Goal: Check status: Check status

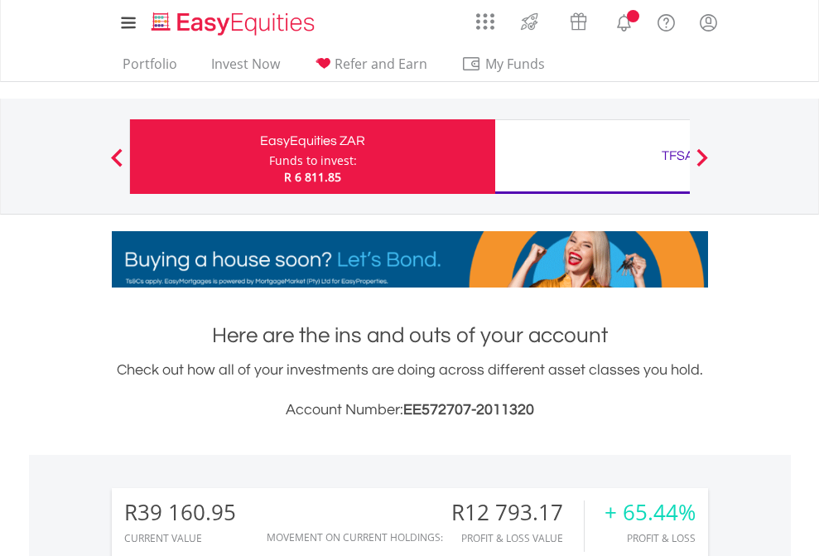
scroll to position [159, 260]
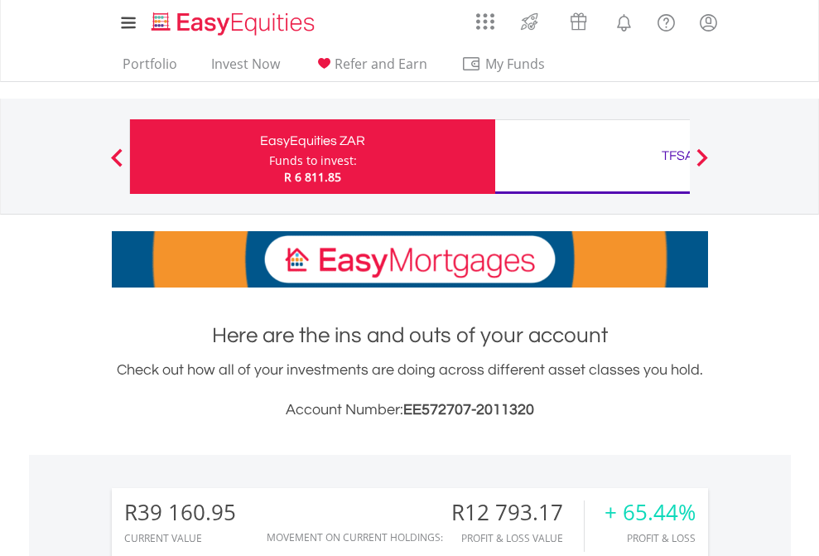
click at [269, 156] on div "Funds to invest:" at bounding box center [313, 160] width 88 height 17
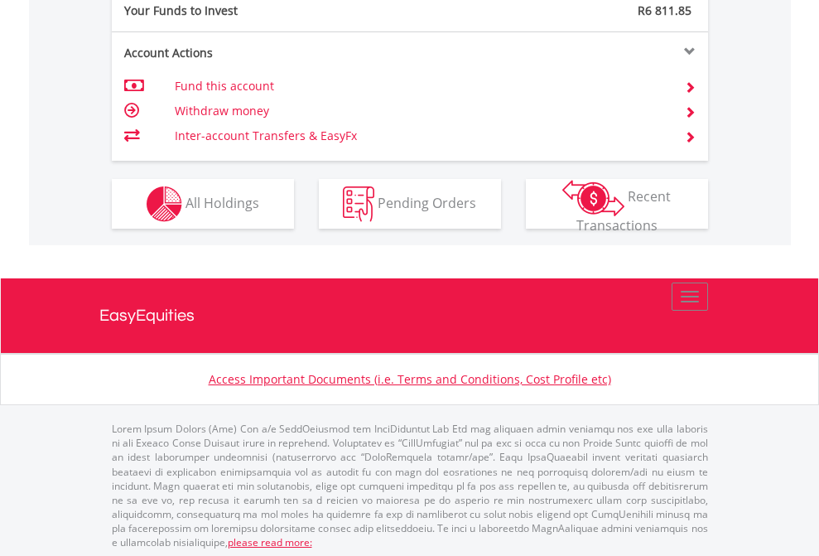
scroll to position [1653, 0]
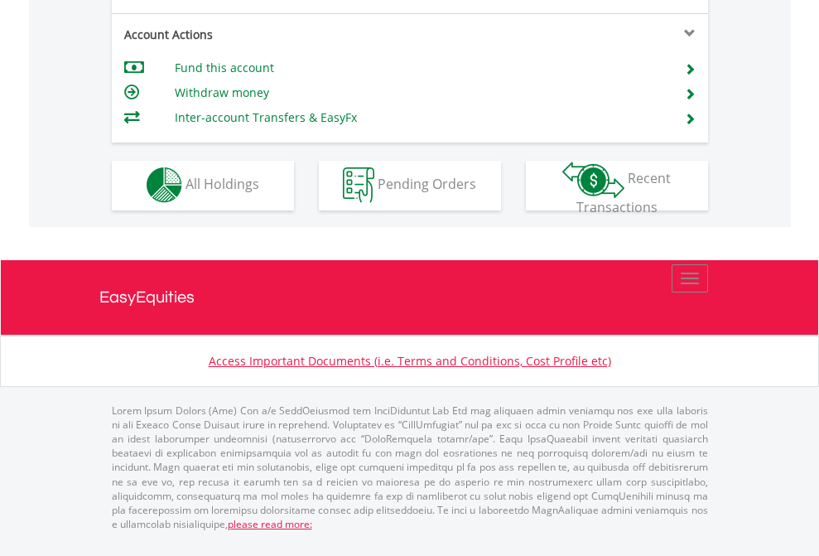
scroll to position [1548, 0]
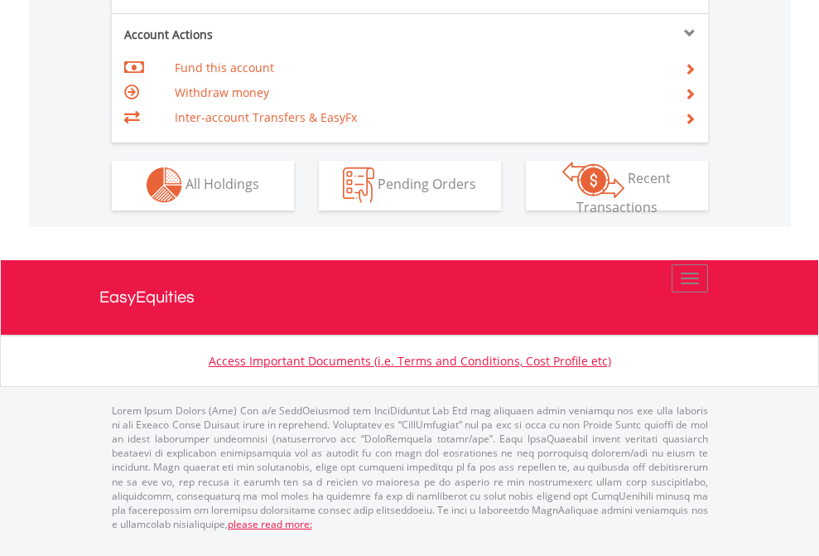
scroll to position [1548, 0]
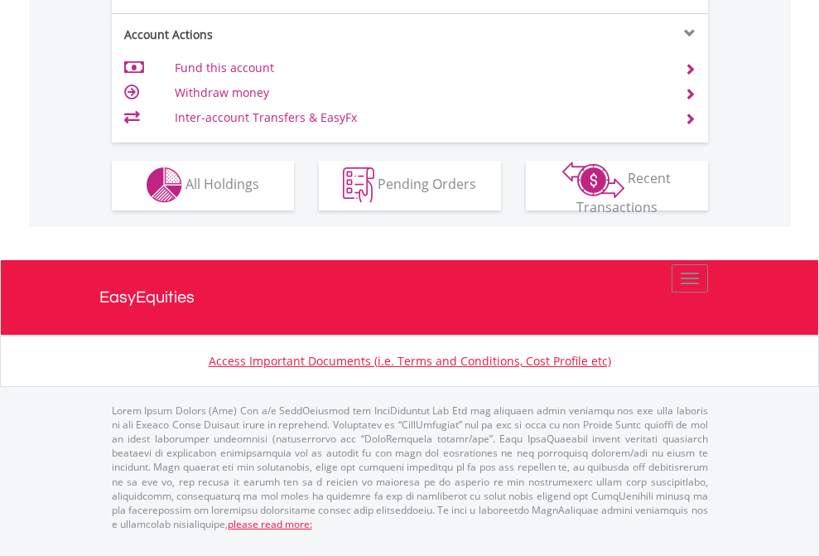
scroll to position [1548, 0]
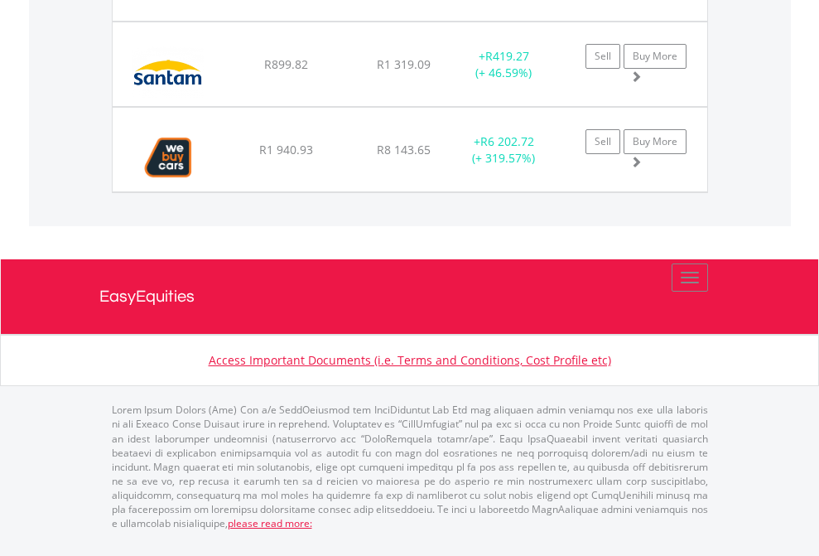
scroll to position [119, 0]
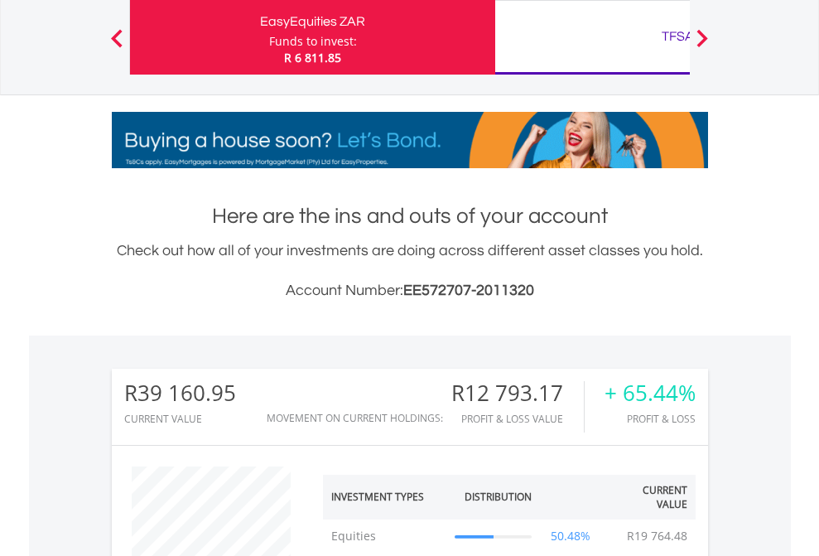
click at [592, 37] on div "TFSA" at bounding box center [677, 36] width 345 height 23
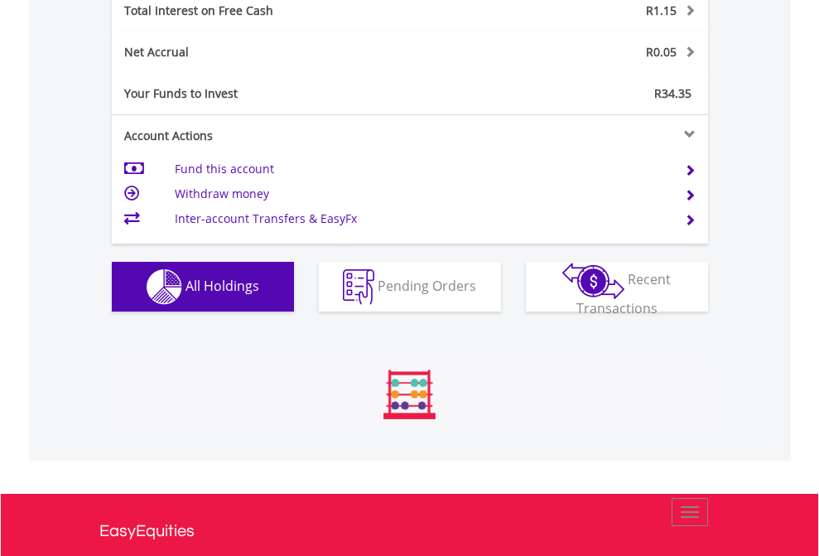
scroll to position [159, 260]
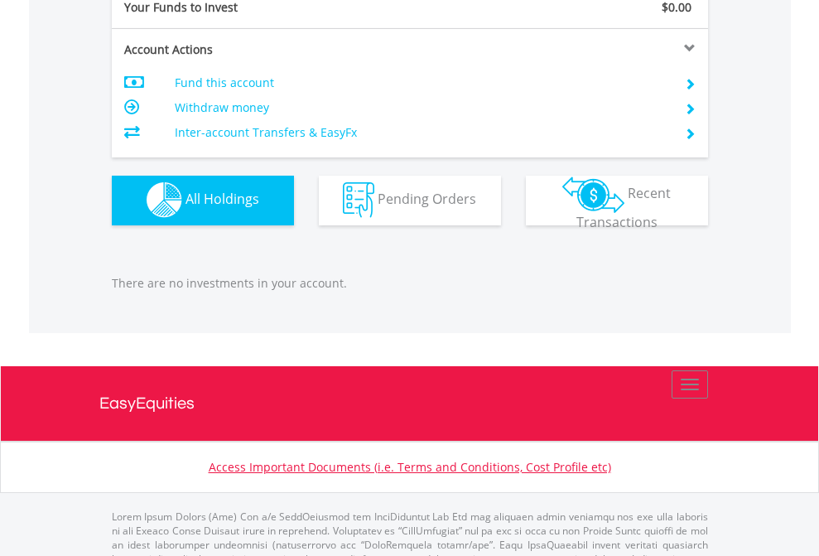
scroll to position [1639, 0]
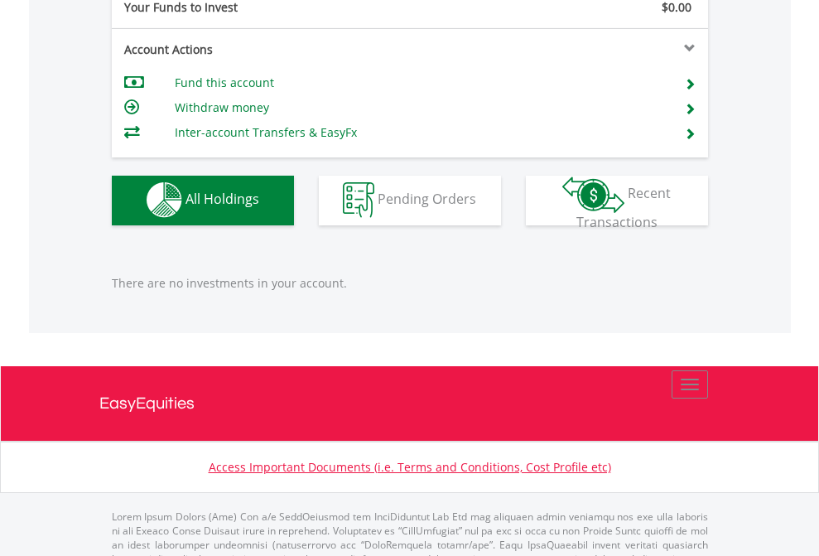
scroll to position [1639, 0]
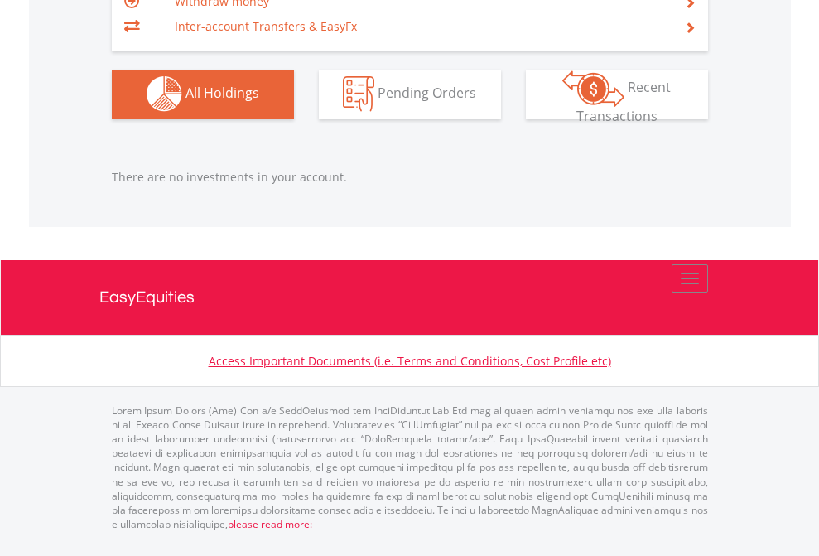
scroll to position [159, 260]
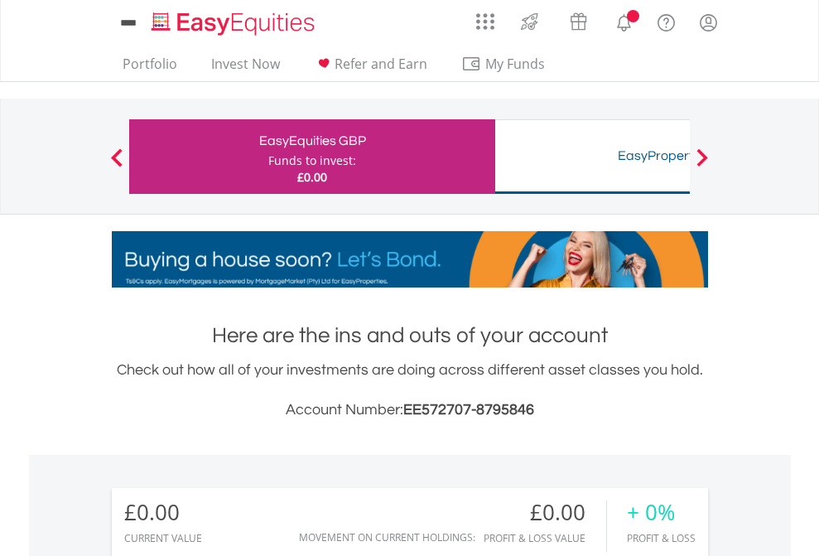
scroll to position [159, 260]
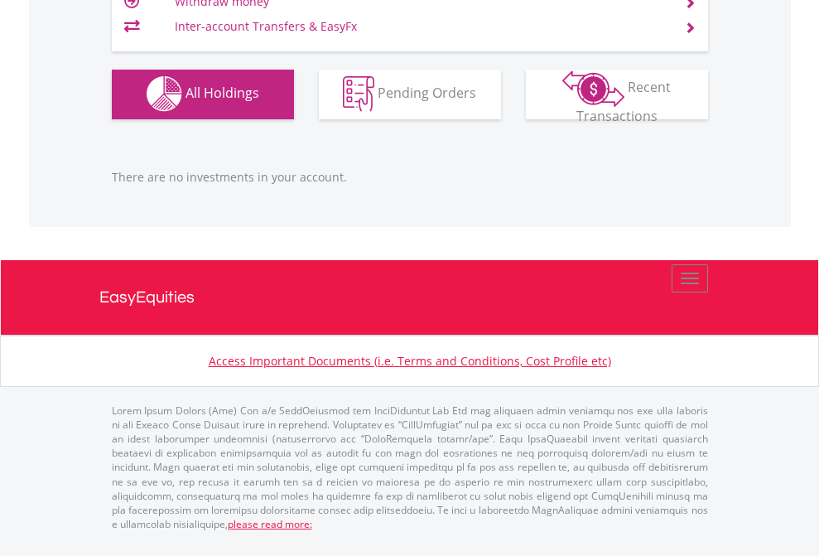
scroll to position [1639, 0]
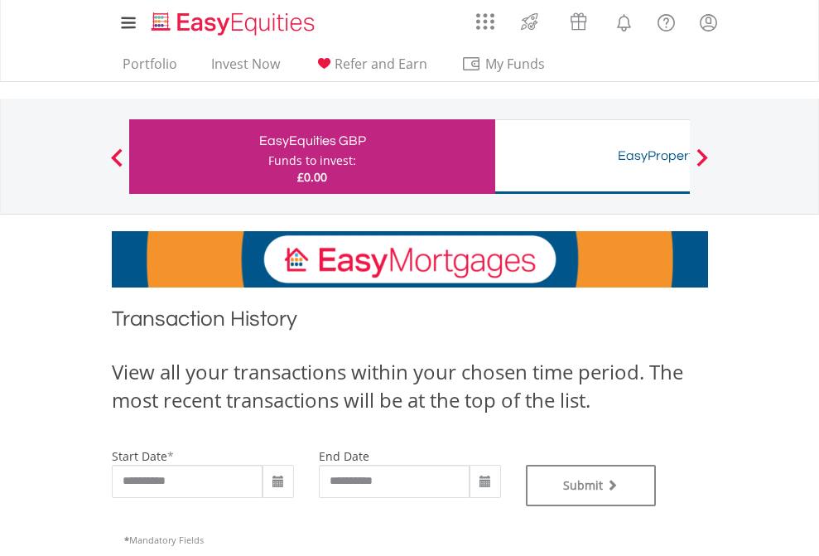
type input "**********"
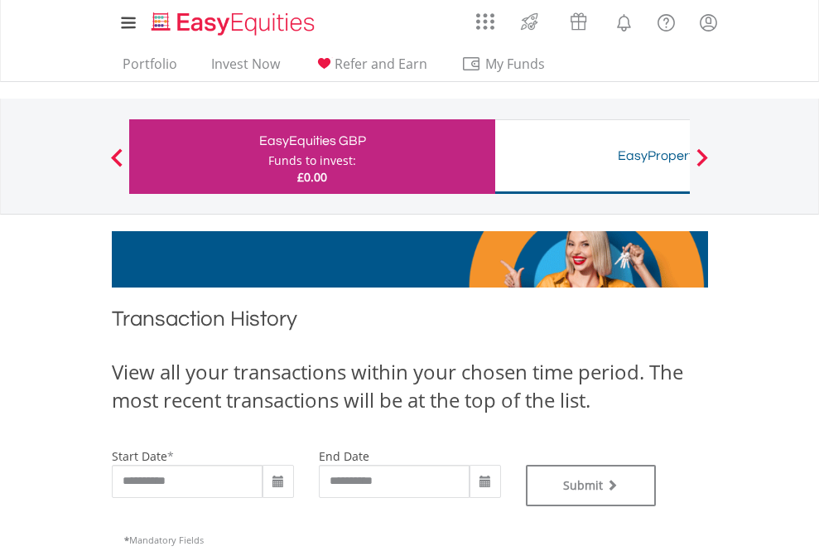
type input "**********"
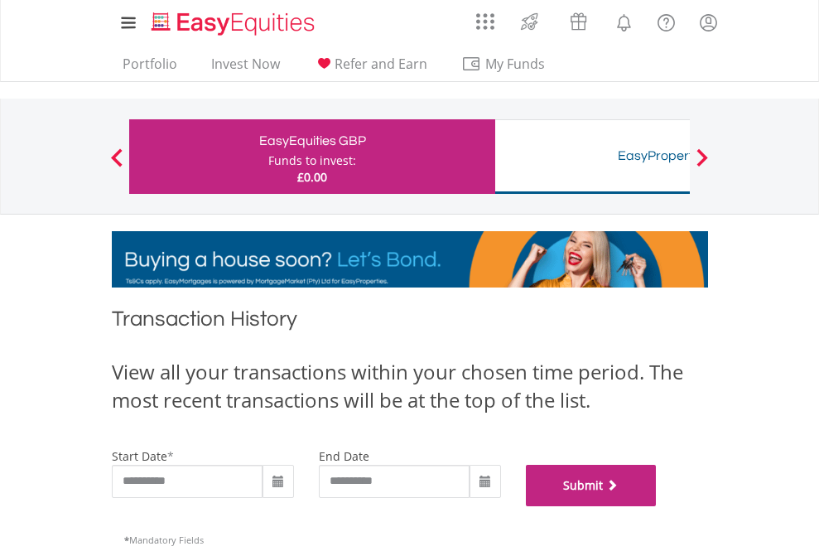
click at [657, 506] on button "Submit" at bounding box center [591, 484] width 131 height 41
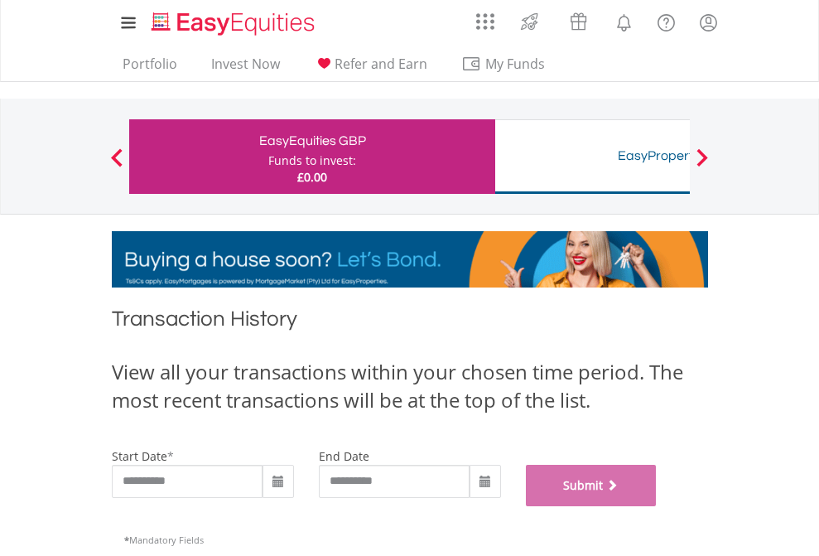
scroll to position [671, 0]
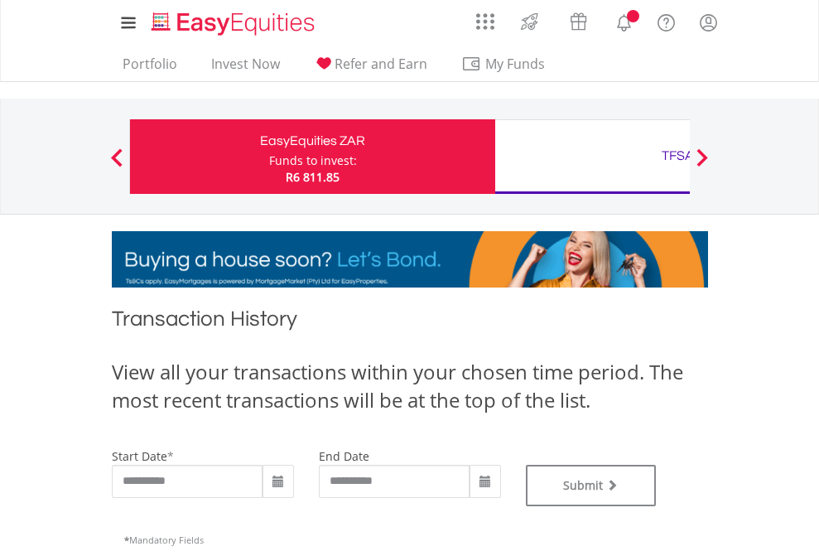
click at [592, 156] on div "TFSA" at bounding box center [677, 155] width 345 height 23
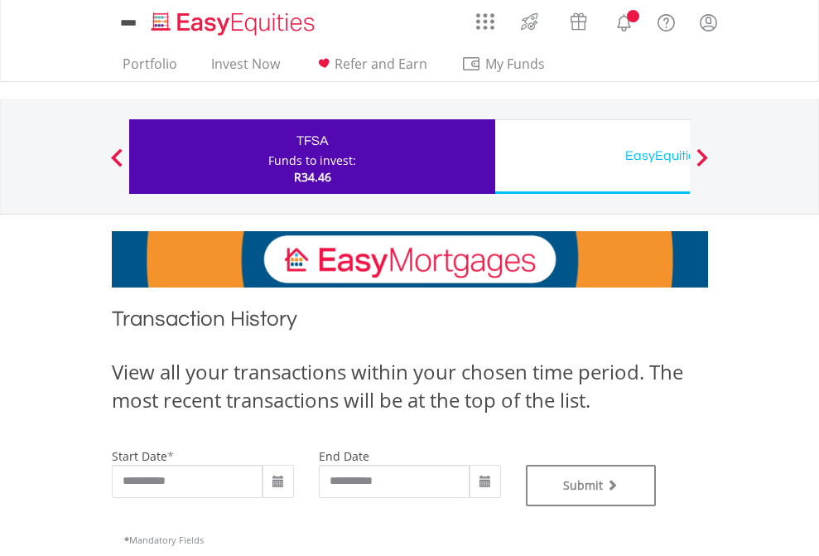
type input "**********"
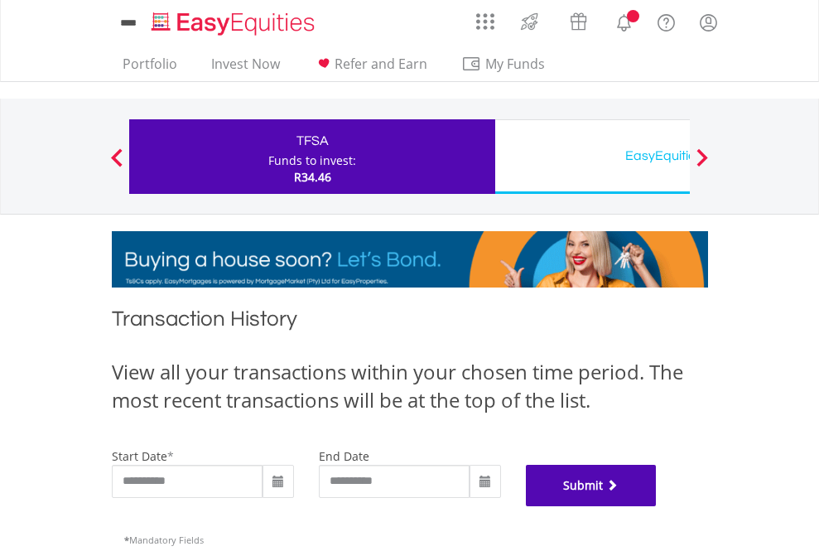
click at [657, 506] on button "Submit" at bounding box center [591, 484] width 131 height 41
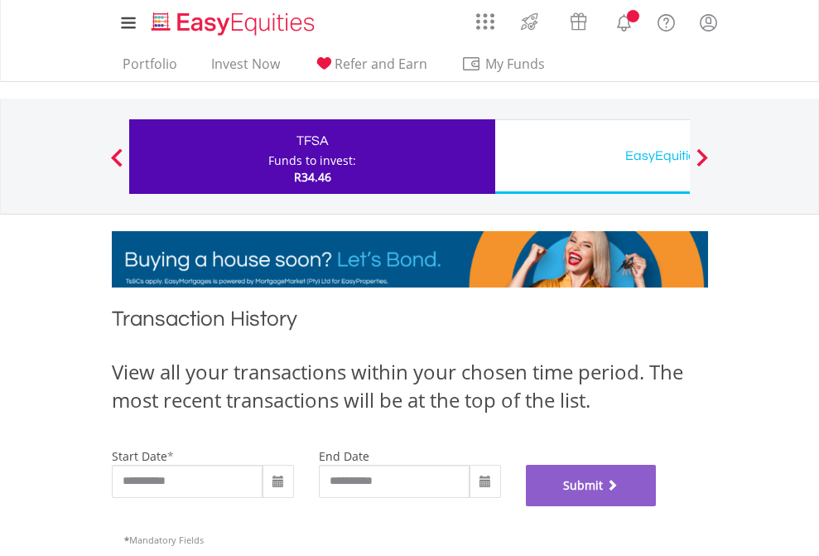
scroll to position [671, 0]
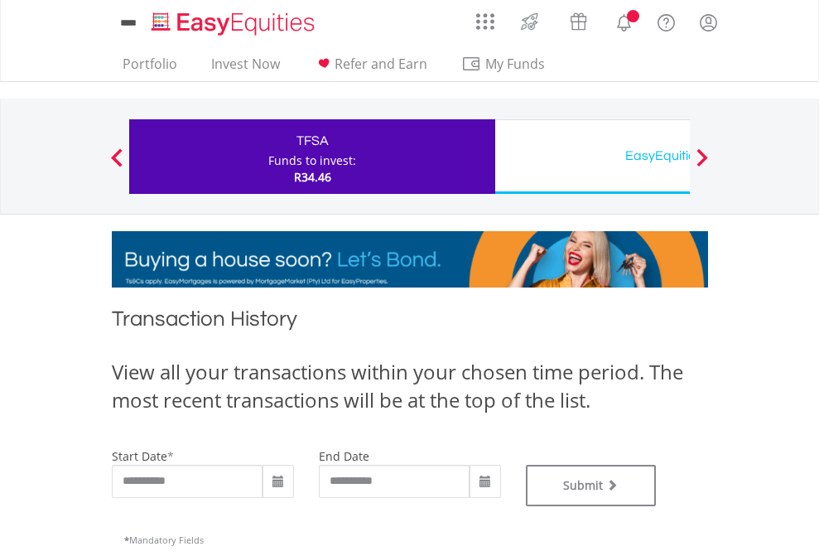
click at [592, 156] on div "EasyEquities USD" at bounding box center [677, 155] width 345 height 23
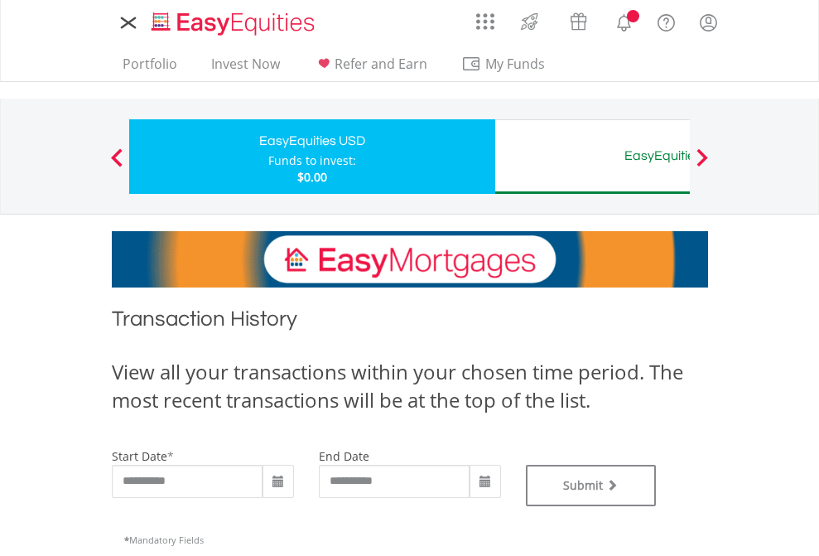
type input "**********"
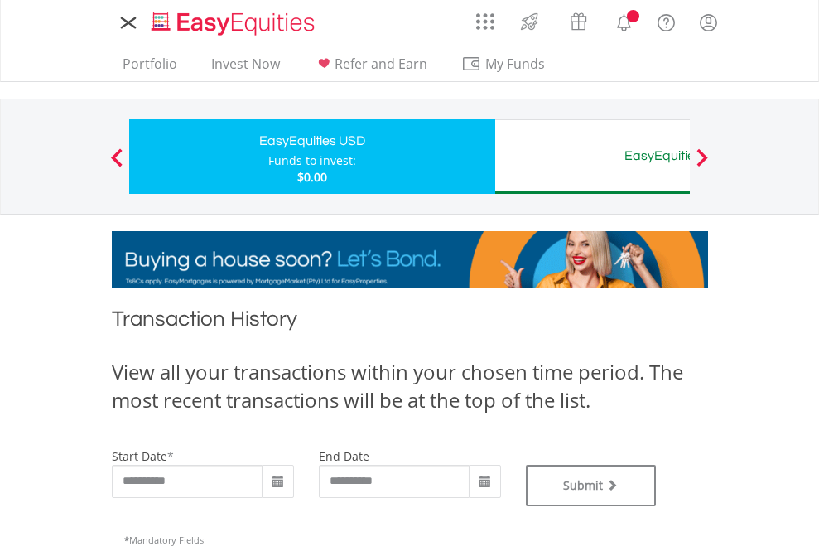
type input "**********"
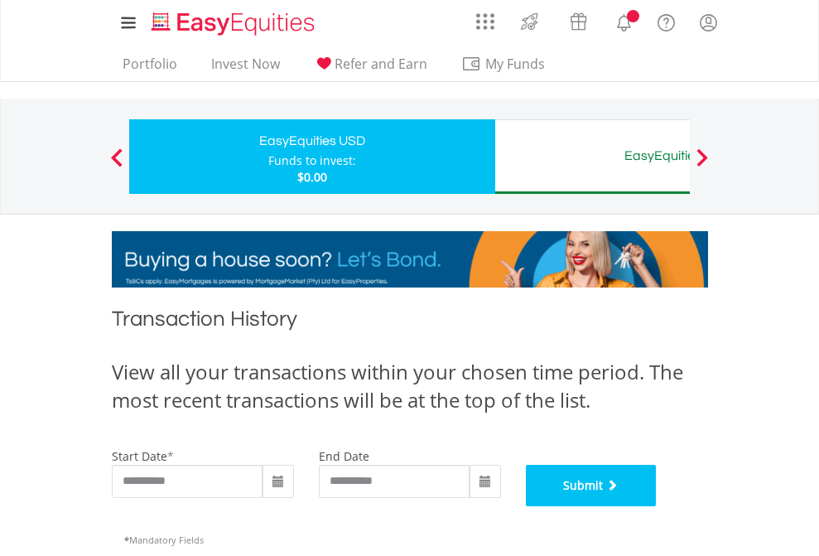
click at [657, 506] on button "Submit" at bounding box center [591, 484] width 131 height 41
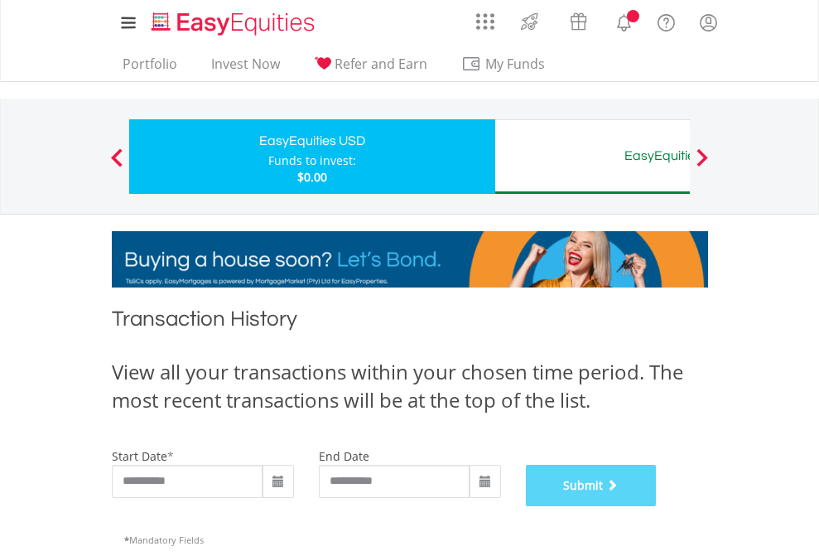
scroll to position [671, 0]
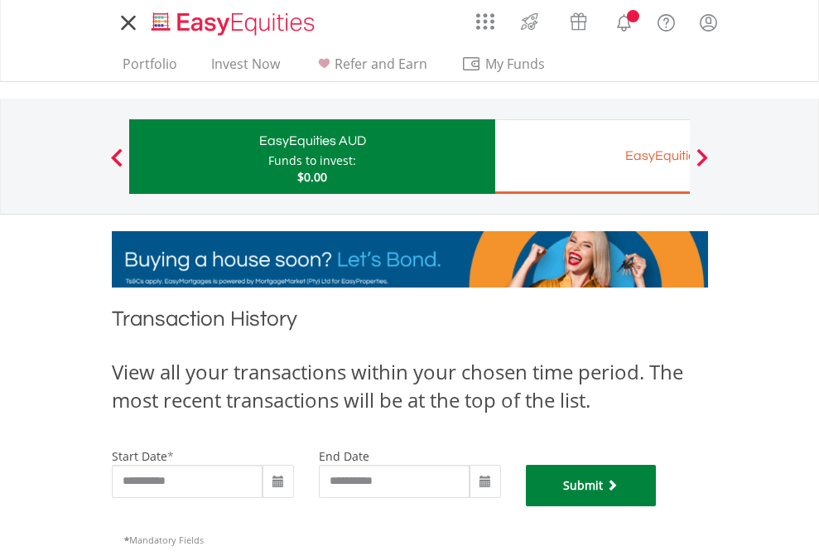
click at [657, 506] on button "Submit" at bounding box center [591, 484] width 131 height 41
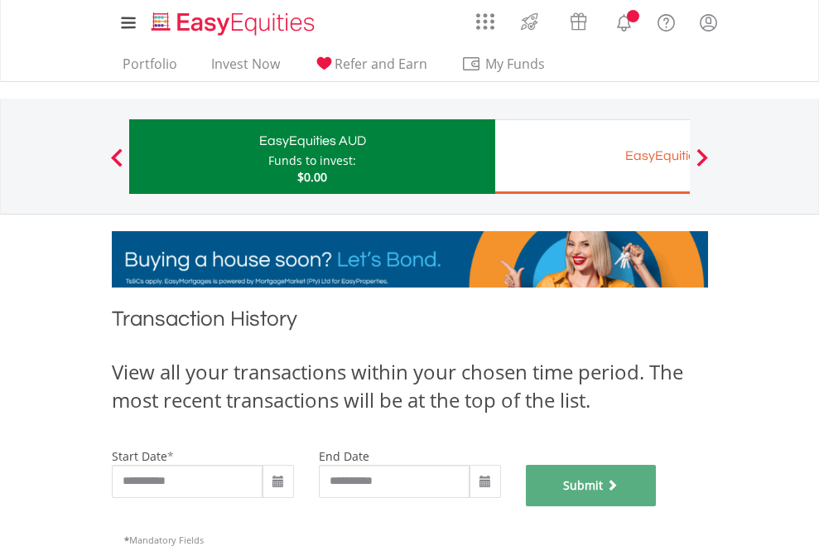
scroll to position [671, 0]
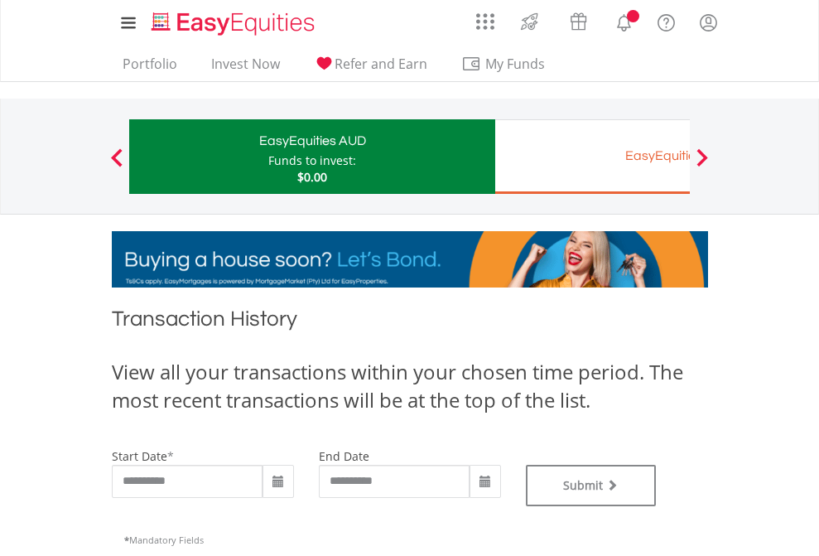
click at [592, 156] on div "EasyEquities EUR" at bounding box center [677, 155] width 345 height 23
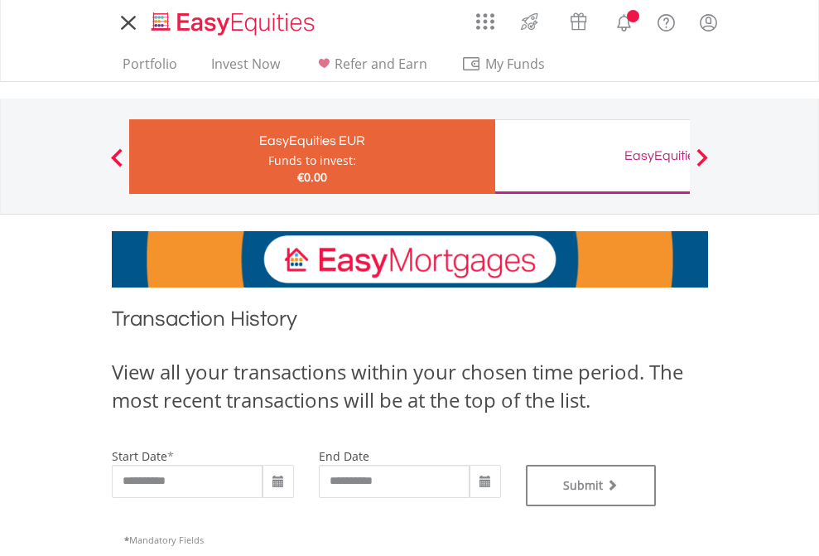
type input "**********"
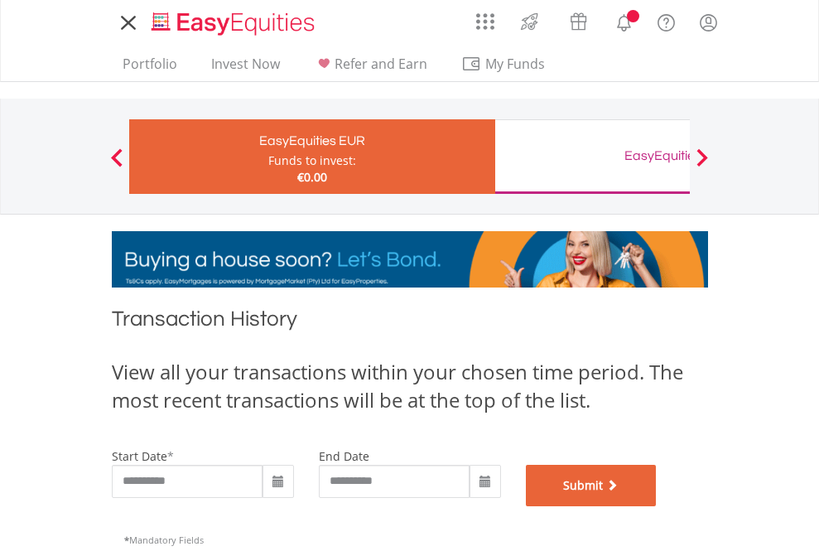
click at [657, 506] on button "Submit" at bounding box center [591, 484] width 131 height 41
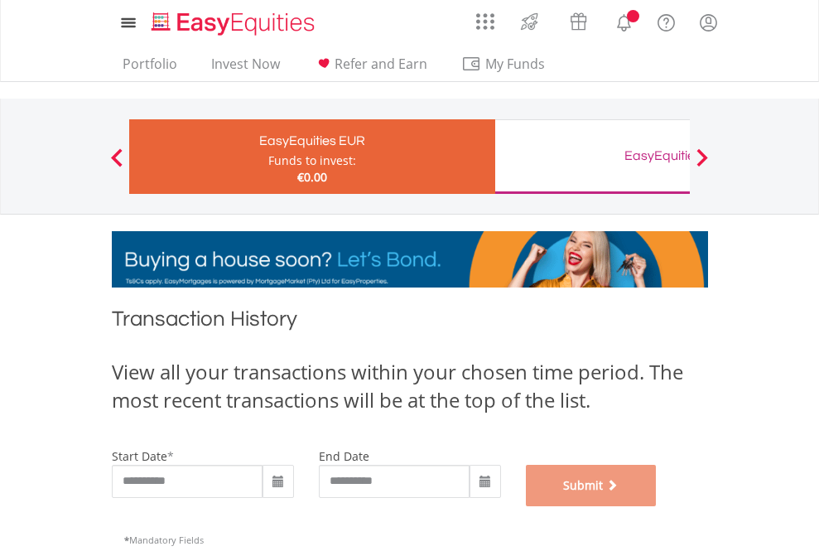
scroll to position [671, 0]
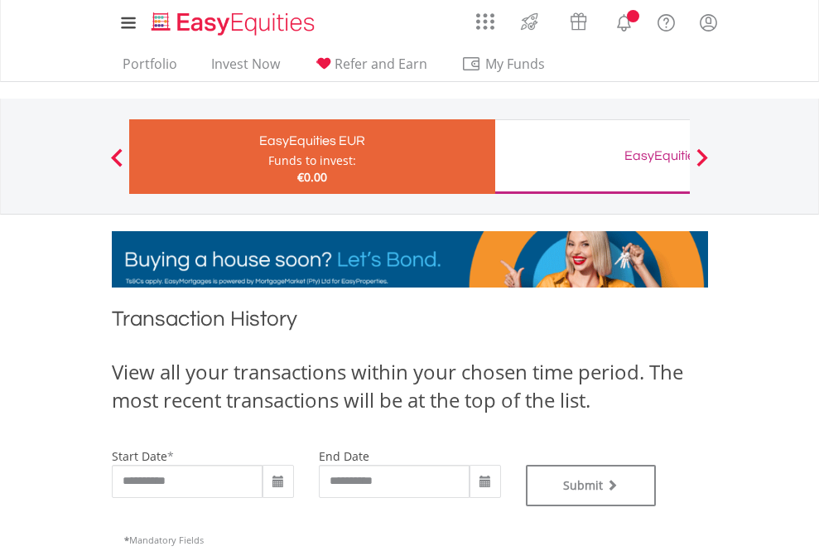
click at [592, 156] on div "EasyEquities GBP" at bounding box center [677, 155] width 345 height 23
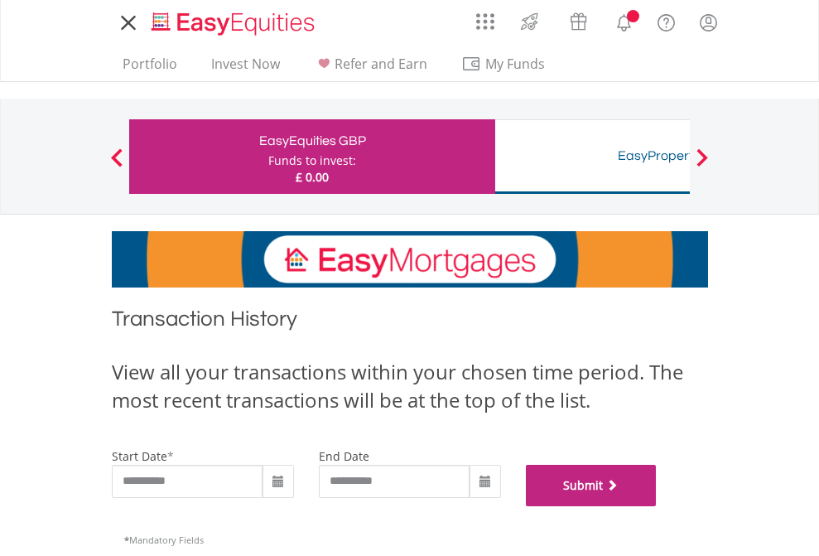
click at [657, 506] on button "Submit" at bounding box center [591, 484] width 131 height 41
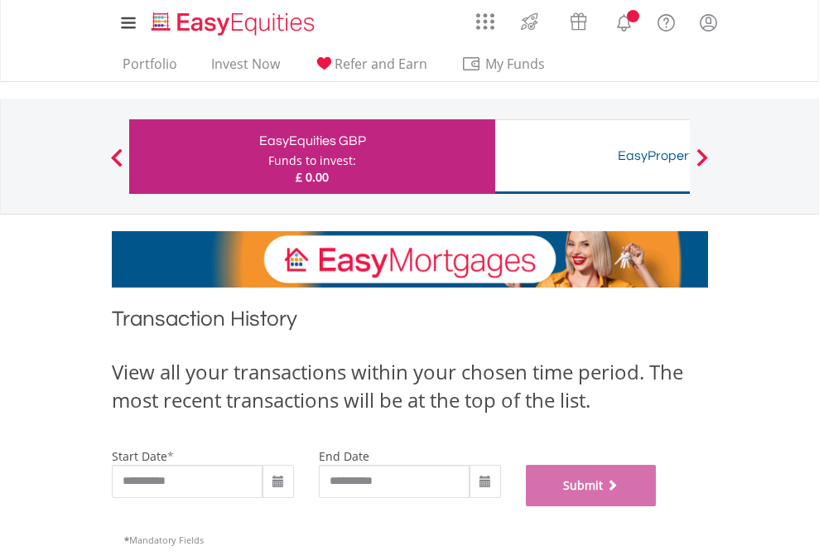
scroll to position [671, 0]
